Goal: Information Seeking & Learning: Understand process/instructions

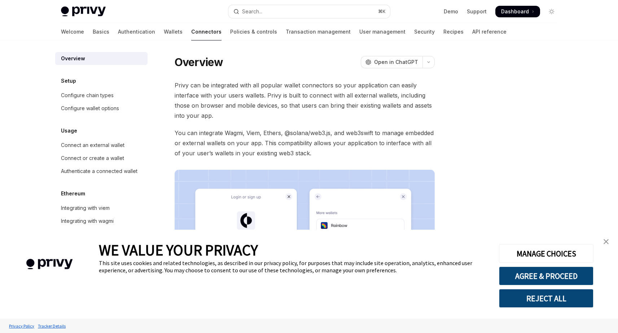
scroll to position [139, 0]
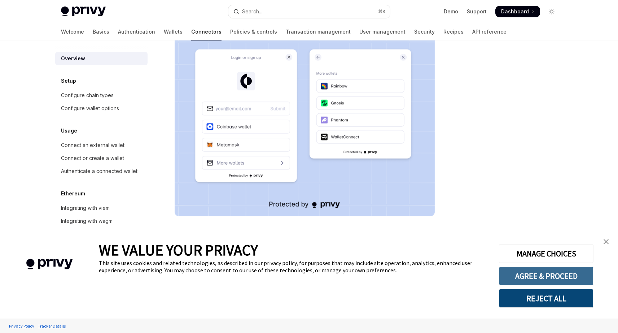
click at [546, 275] on button "AGREE & PROCEED" at bounding box center [546, 275] width 95 height 19
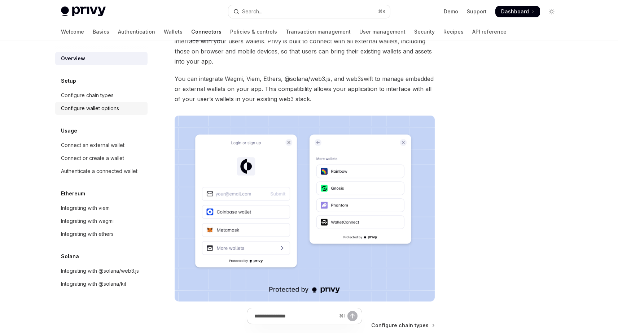
click at [107, 106] on div "Configure wallet options" at bounding box center [90, 108] width 58 height 9
type textarea "*"
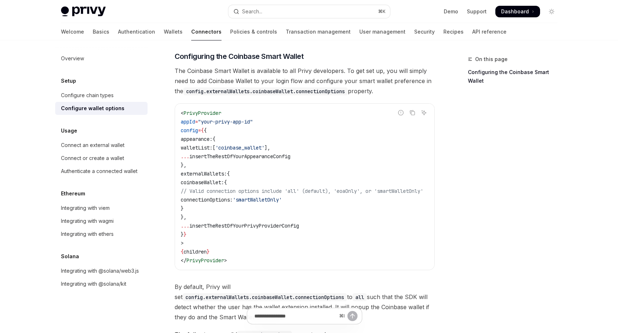
scroll to position [835, 0]
